Goal: Answer question/provide support: Share knowledge or assist other users

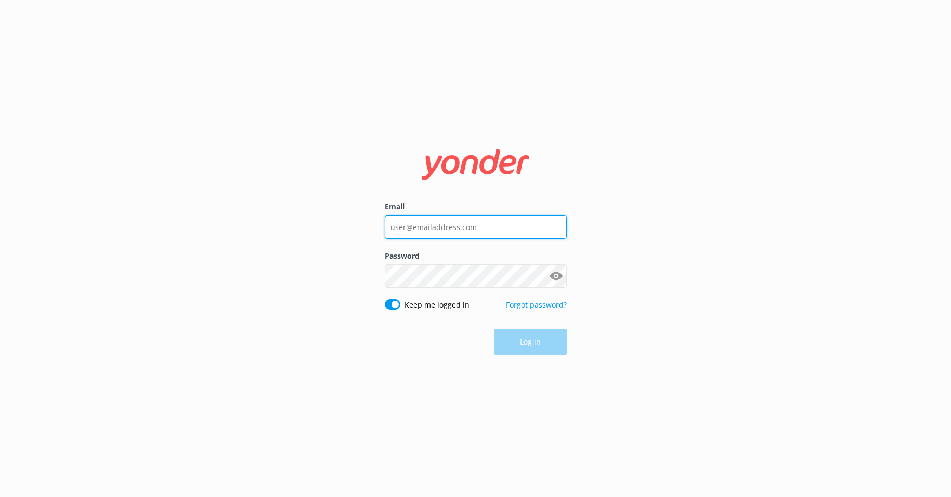
type input "[PERSON_NAME][EMAIL_ADDRESS][DOMAIN_NAME]"
click at [557, 344] on div "Log in" at bounding box center [476, 342] width 182 height 26
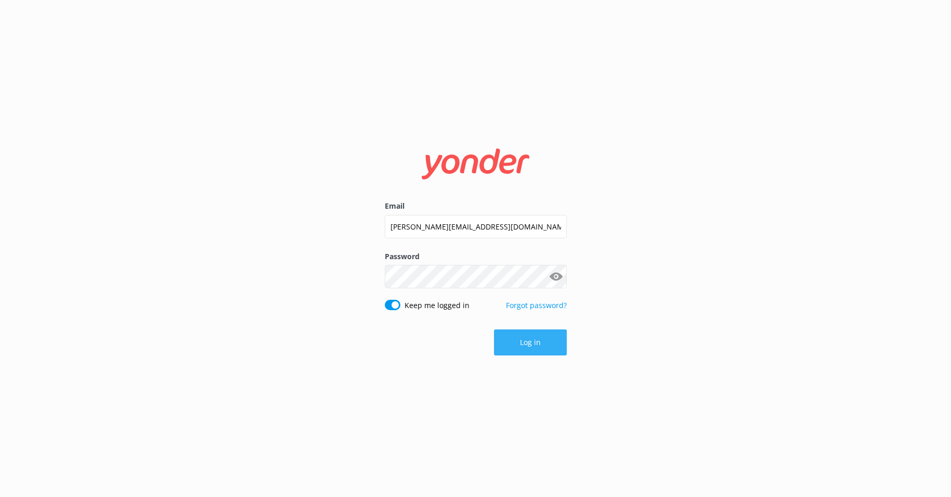
click at [546, 348] on button "Log in" at bounding box center [530, 342] width 73 height 26
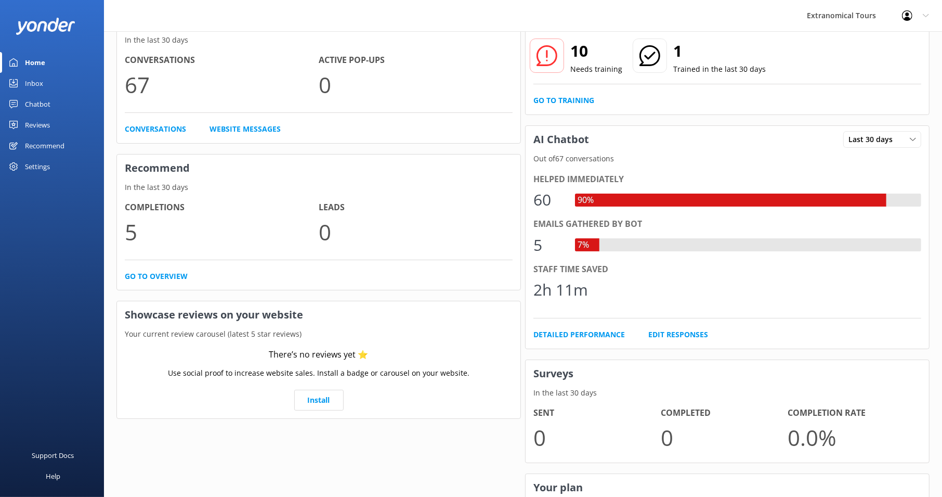
scroll to position [76, 0]
click at [580, 101] on link "Go to Training" at bounding box center [563, 99] width 61 height 11
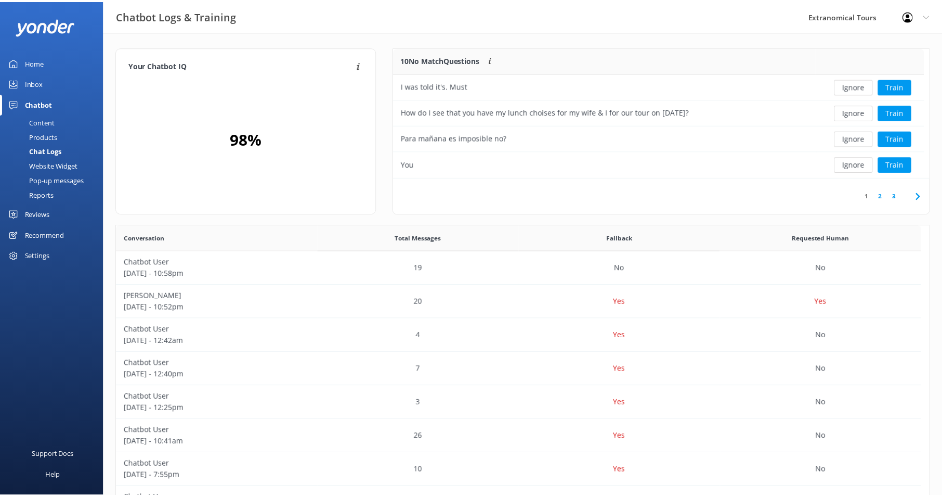
scroll to position [355, 804]
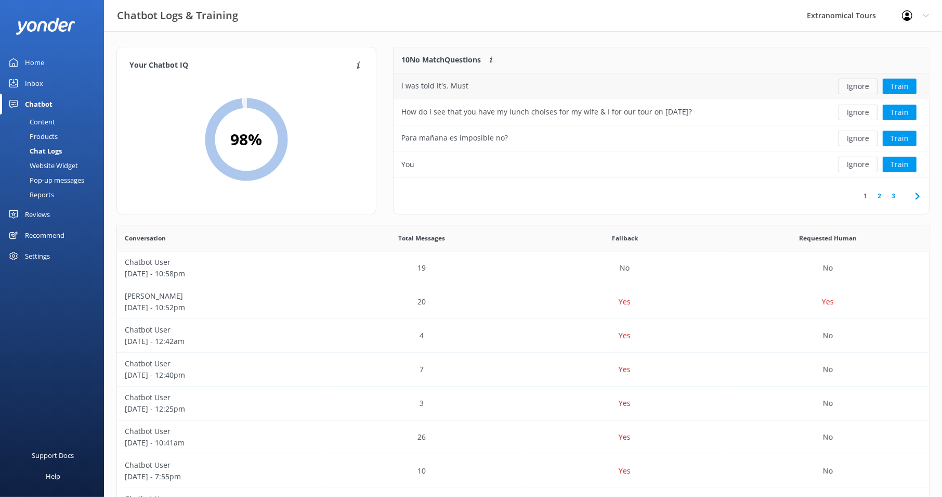
click at [863, 90] on button "Ignore" at bounding box center [858, 87] width 39 height 16
click at [860, 111] on button "Ignore" at bounding box center [858, 113] width 39 height 16
click at [860, 112] on button "Ignore" at bounding box center [858, 113] width 39 height 16
click at [893, 195] on link "2" at bounding box center [893, 196] width 14 height 10
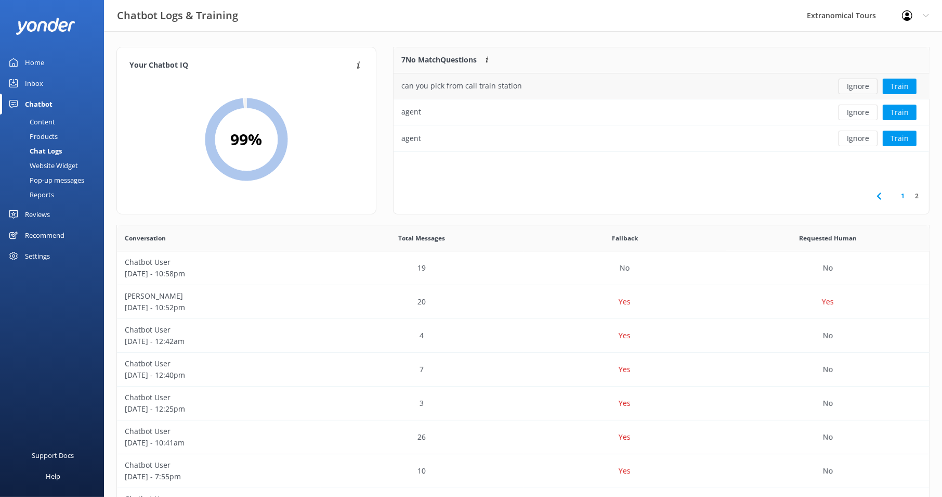
click at [860, 85] on button "Ignore" at bounding box center [858, 87] width 39 height 16
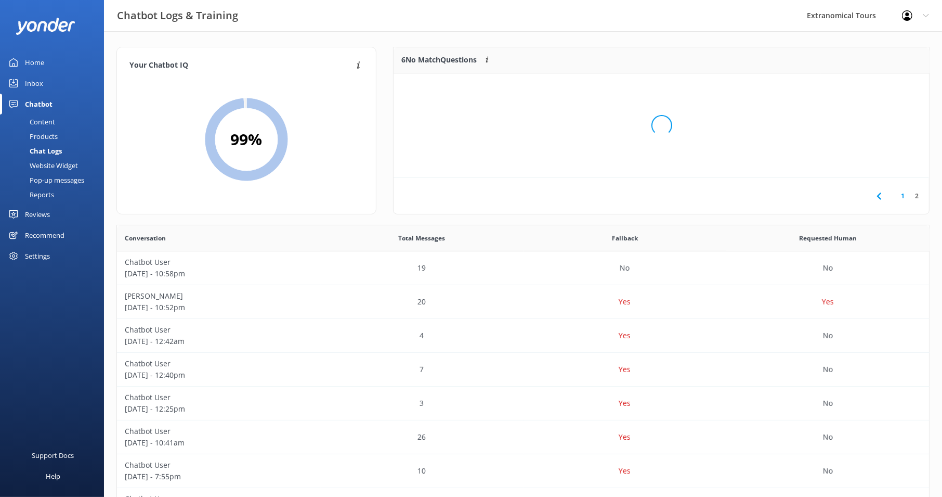
scroll to position [69, 527]
click at [860, 88] on button "Ignore" at bounding box center [858, 87] width 39 height 16
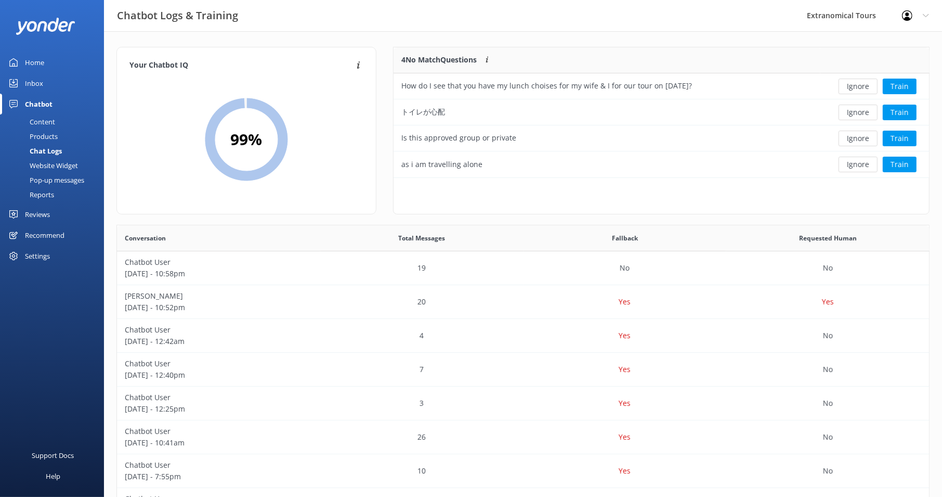
scroll to position [121, 527]
click at [854, 134] on button "Ignore" at bounding box center [858, 139] width 39 height 16
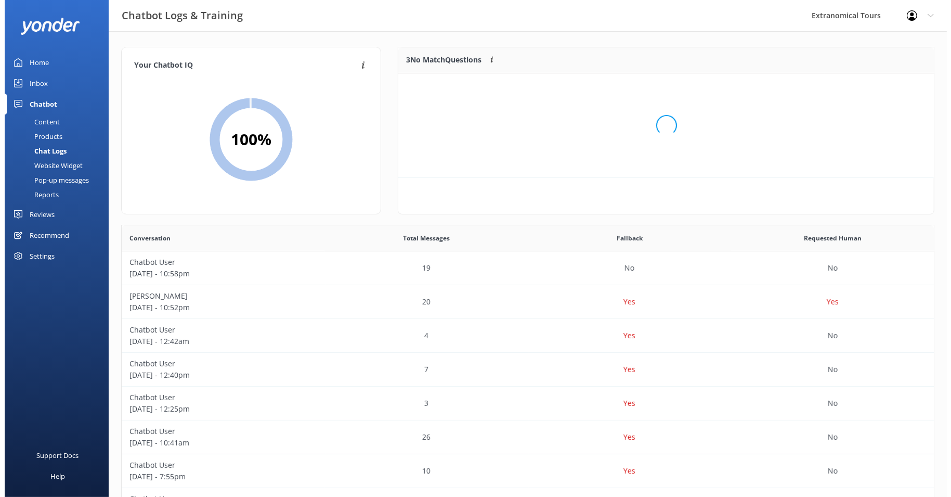
scroll to position [95, 527]
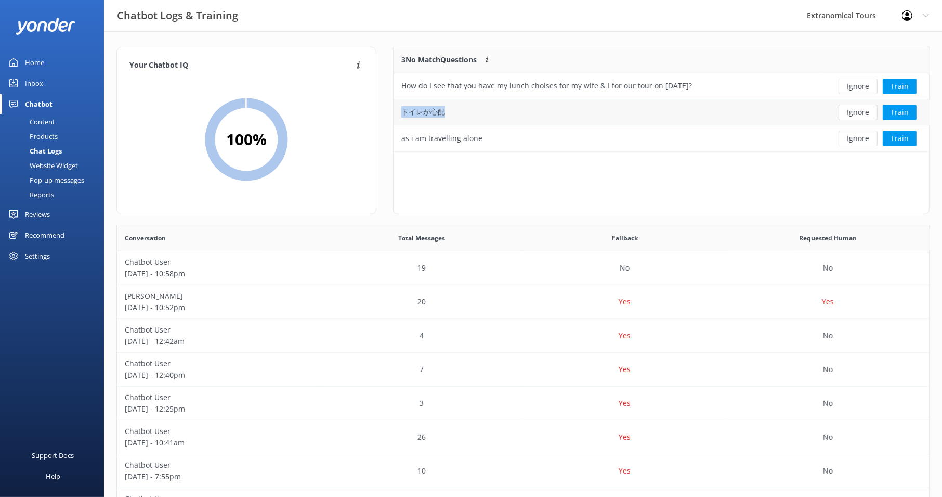
drag, startPoint x: 459, startPoint y: 112, endPoint x: 402, endPoint y: 112, distance: 56.7
click at [402, 112] on div "トイレが心配" at bounding box center [607, 112] width 427 height 26
copy div "トイレが心配"
click at [896, 112] on button "Train" at bounding box center [900, 113] width 34 height 16
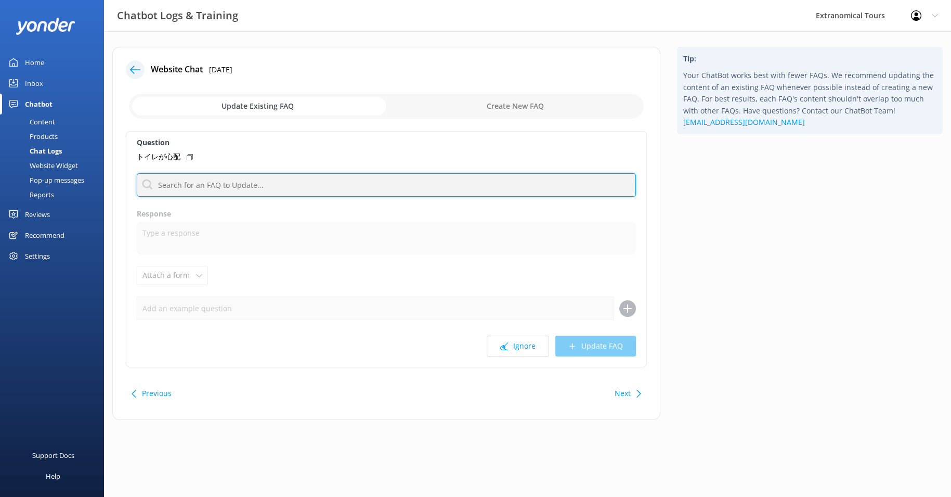
click at [254, 188] on input "text" at bounding box center [386, 184] width 499 height 23
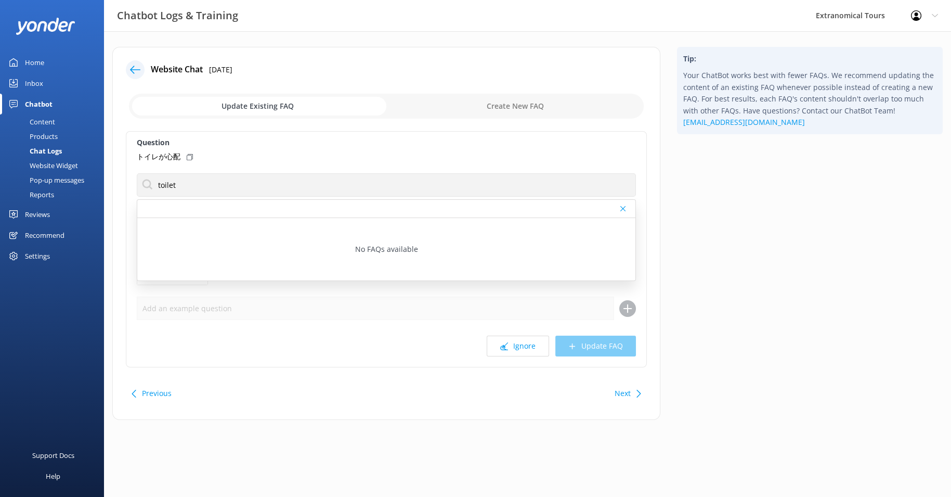
click at [620, 205] on div at bounding box center [386, 209] width 498 height 18
drag, startPoint x: 280, startPoint y: 140, endPoint x: 280, endPoint y: 152, distance: 12.0
click at [280, 140] on label "Question" at bounding box center [386, 142] width 499 height 11
click at [627, 206] on div at bounding box center [623, 208] width 7 height 6
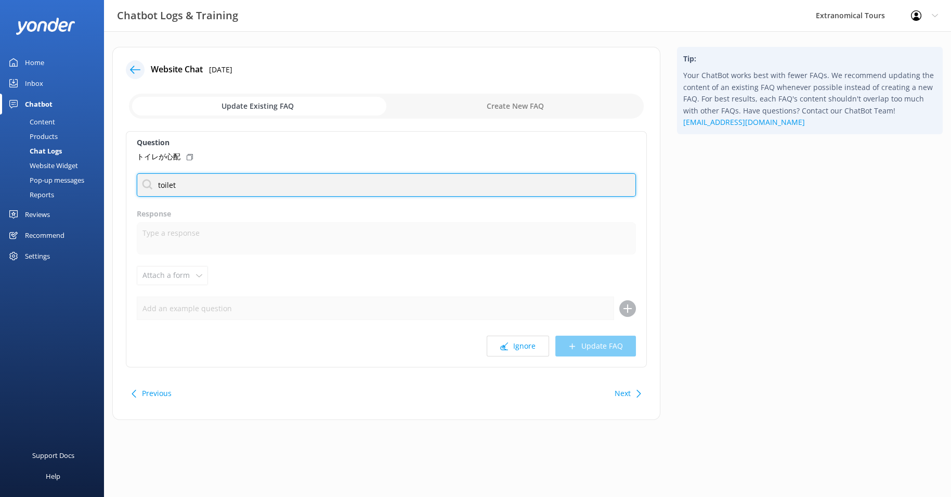
click at [330, 183] on input "toilet" at bounding box center [386, 184] width 499 height 23
type input "t"
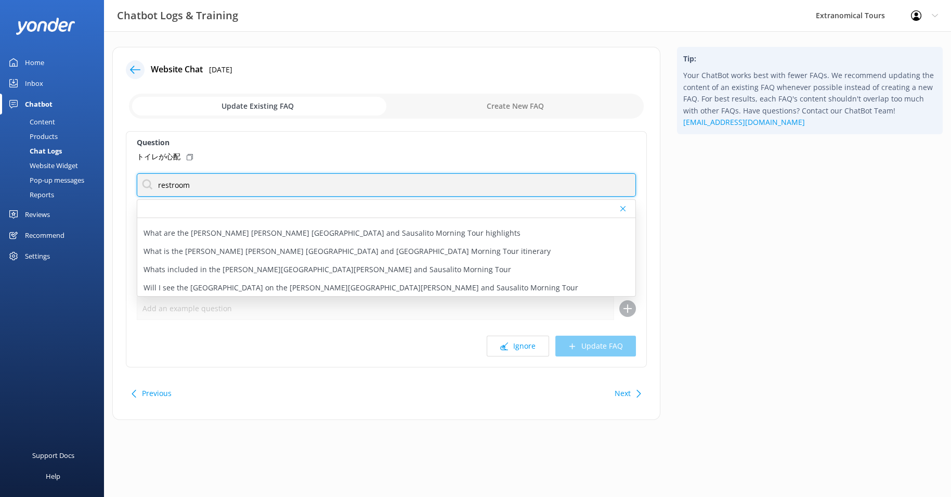
scroll to position [450, 0]
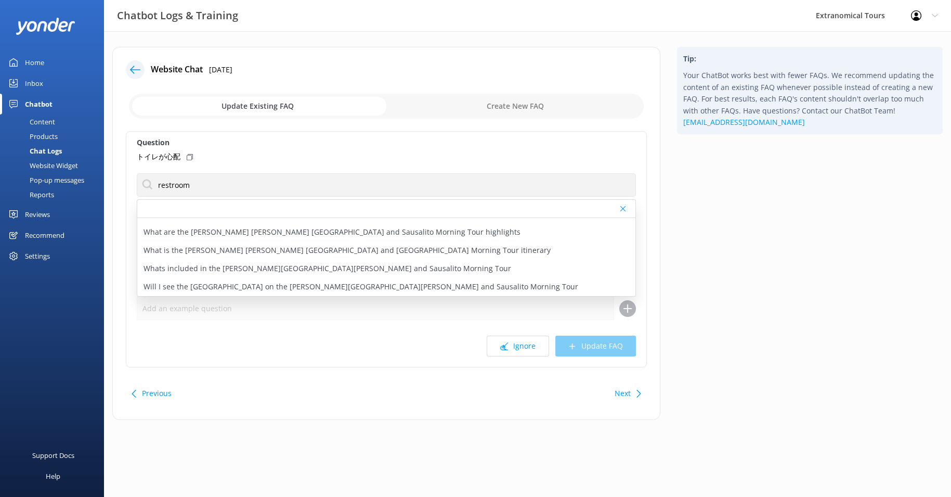
click at [332, 335] on div "Ignore Update FAQ" at bounding box center [386, 345] width 499 height 21
click at [626, 207] on div at bounding box center [623, 208] width 7 height 6
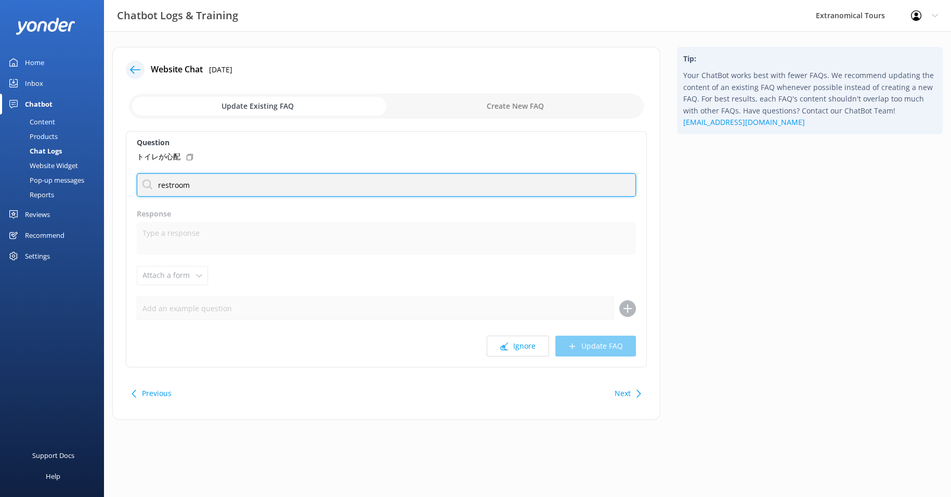
click at [274, 183] on input "restroom" at bounding box center [386, 184] width 499 height 23
type input "r"
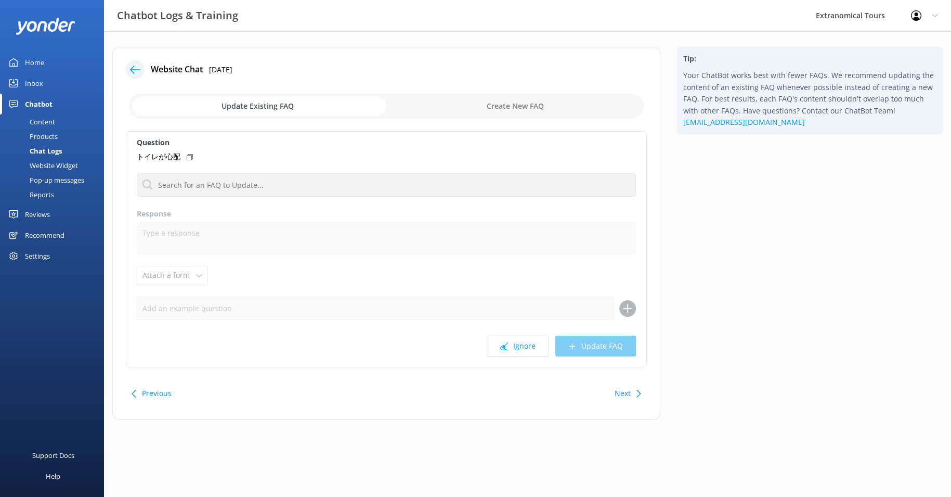
click at [325, 213] on label "Response" at bounding box center [386, 213] width 499 height 11
click at [508, 106] on input "checkbox" at bounding box center [386, 106] width 515 height 25
checkbox input "true"
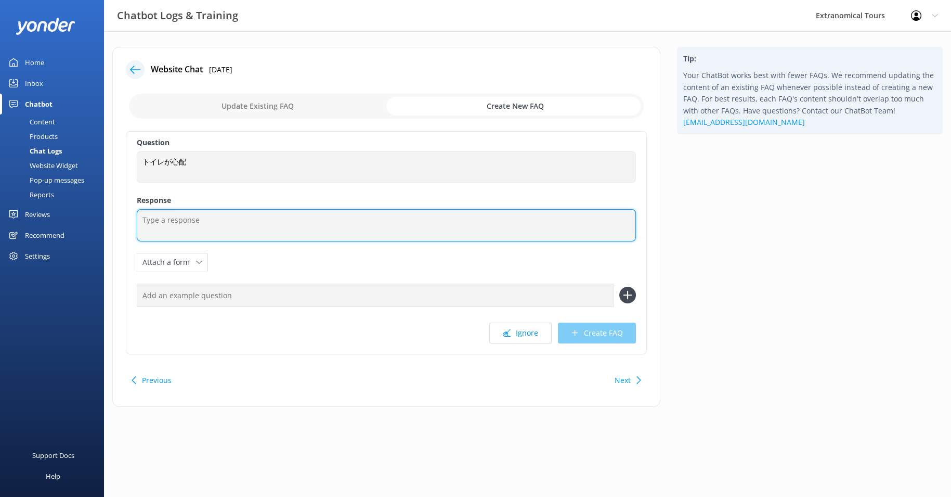
click at [256, 220] on textarea at bounding box center [386, 225] width 499 height 32
paste textarea "vehicle does not have a restroom, we will make several stops during the tour wh…"
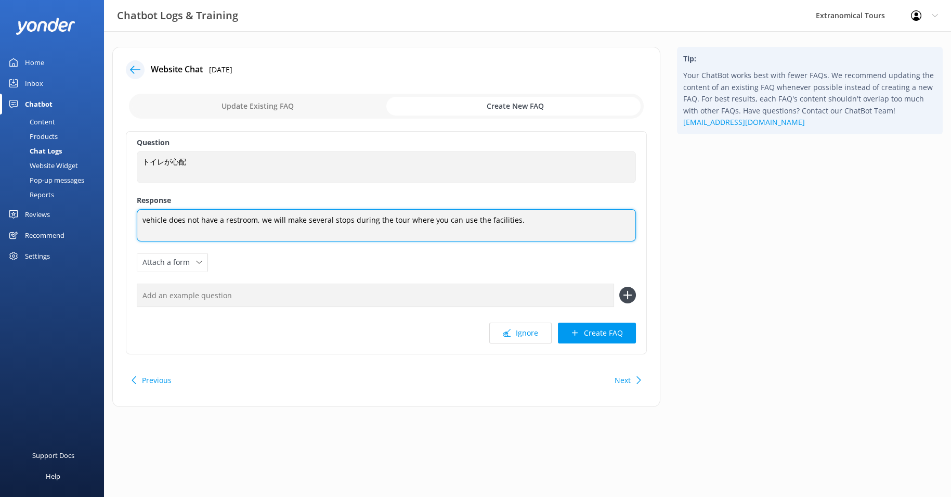
drag, startPoint x: 145, startPoint y: 220, endPoint x: 124, endPoint y: 220, distance: 20.8
click at [124, 221] on div "Website Chat [DATE] Update Existing FAQ Create New FAQ Question トイレが心配 トイレが心配 R…" at bounding box center [386, 227] width 548 height 360
click at [233, 220] on textarea "Our vehicles do not have a restroom, we will make several stops during the tour…" at bounding box center [386, 225] width 499 height 32
click at [264, 220] on textarea "Our vehicles do not have restroom, we will make several stops during the tour w…" at bounding box center [386, 225] width 499 height 32
click at [552, 221] on textarea "Our vehicles do not have restroom, but we will make several stops during the to…" at bounding box center [386, 225] width 499 height 32
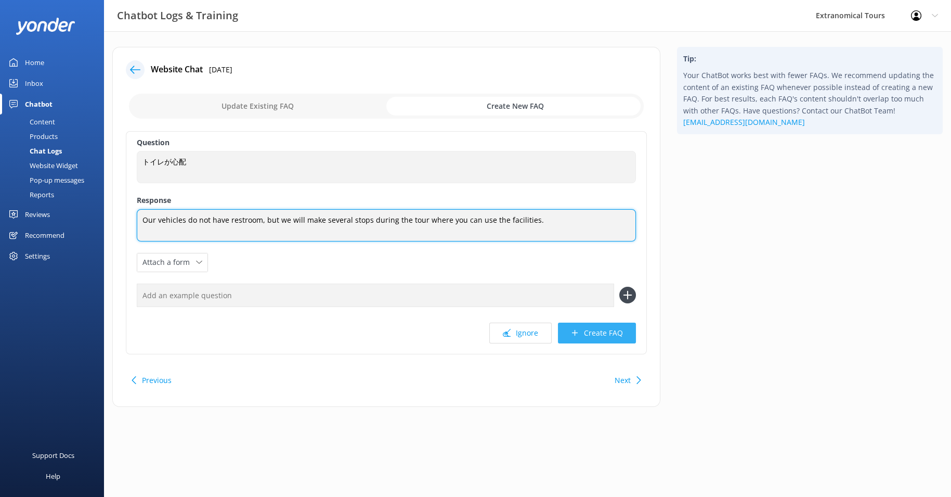
type textarea "Our vehicles do not have restroom, but we will make several stops during the to…"
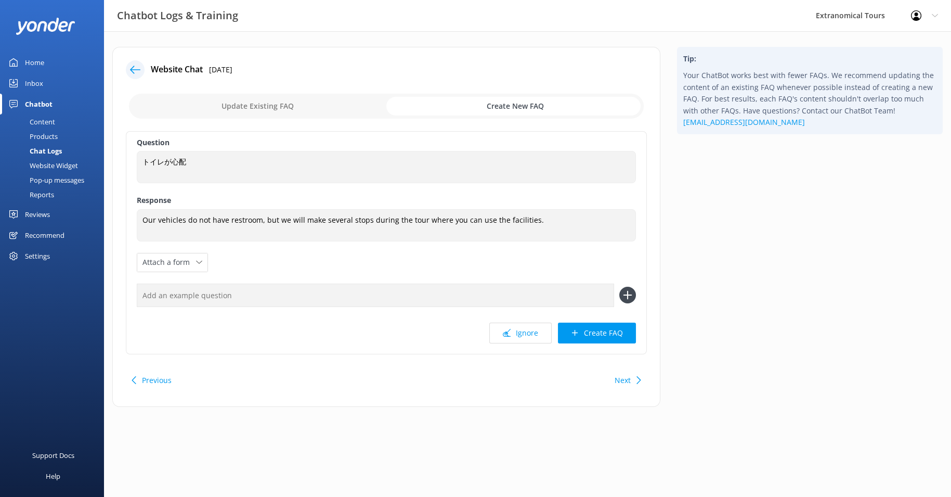
drag, startPoint x: 599, startPoint y: 328, endPoint x: 566, endPoint y: 191, distance: 140.7
click at [584, 206] on div "Question トイレが心配 トイレが心配 Response Our vehicles do not have restroom, but we will …" at bounding box center [386, 242] width 521 height 223
click at [346, 283] on input "text" at bounding box center [375, 294] width 477 height 23
type input "toilet"
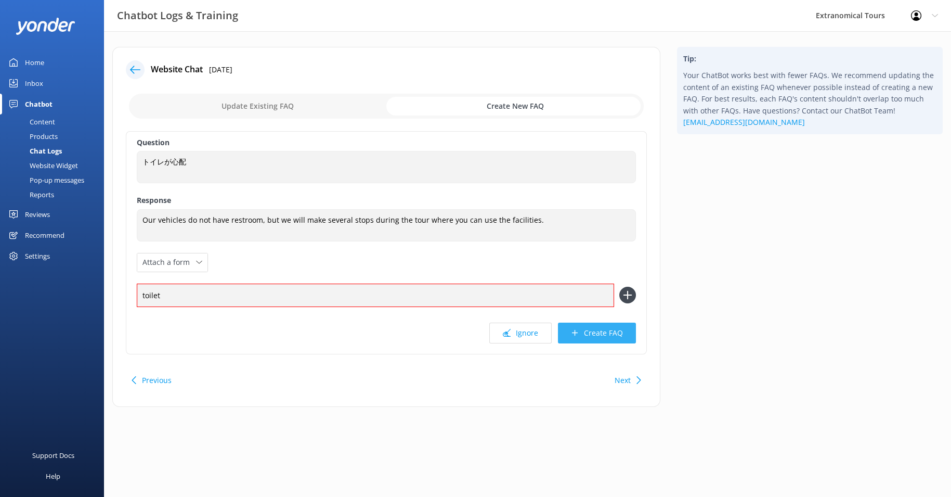
click at [594, 330] on button "Create FAQ" at bounding box center [597, 332] width 78 height 21
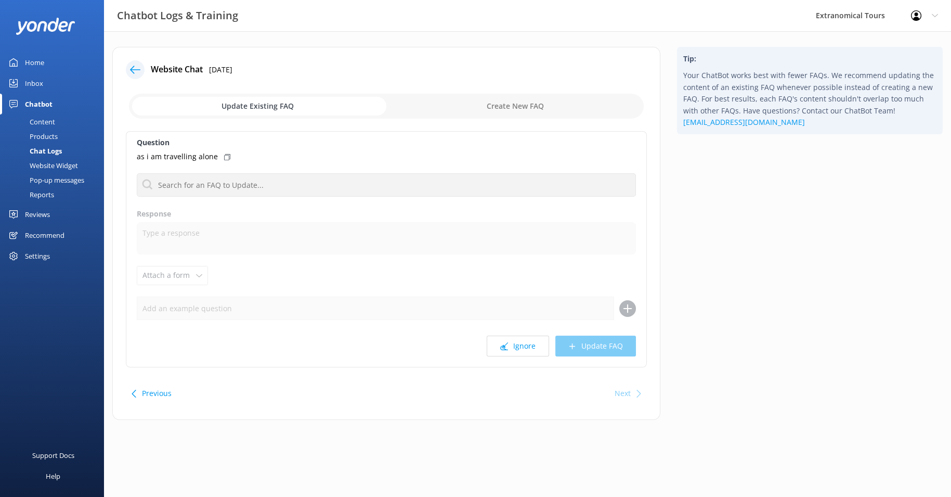
click at [56, 82] on link "Inbox" at bounding box center [52, 83] width 104 height 21
